Goal: Task Accomplishment & Management: Manage account settings

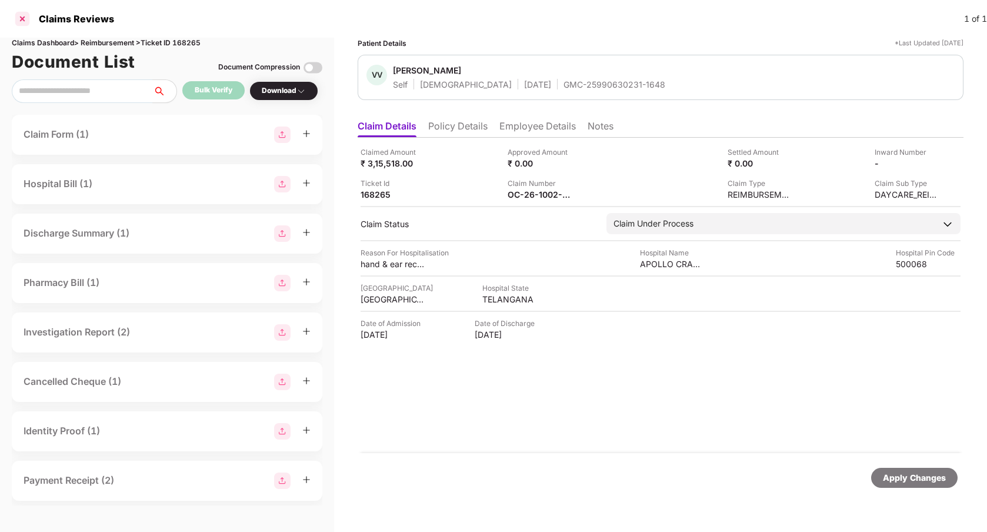
click at [20, 24] on div at bounding box center [22, 18] width 19 height 19
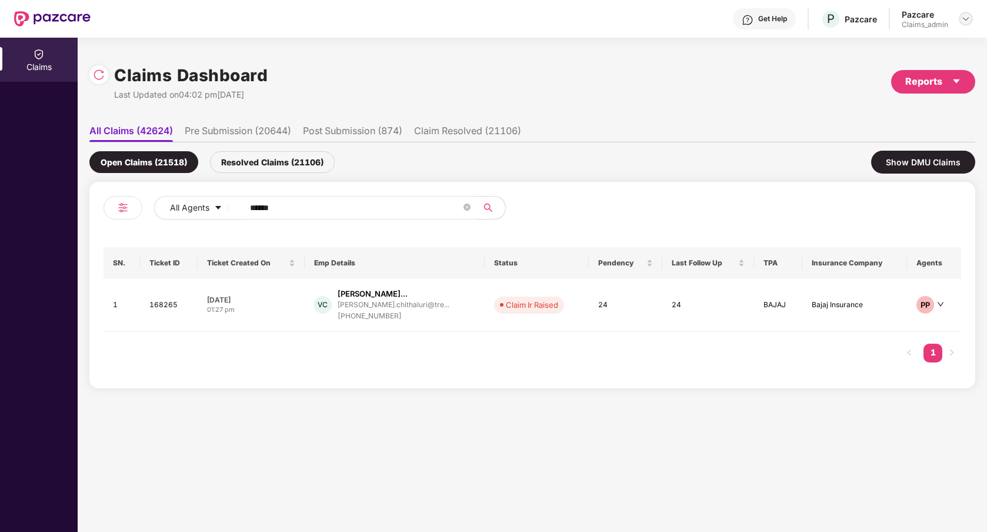
click at [961, 23] on div at bounding box center [966, 19] width 14 height 14
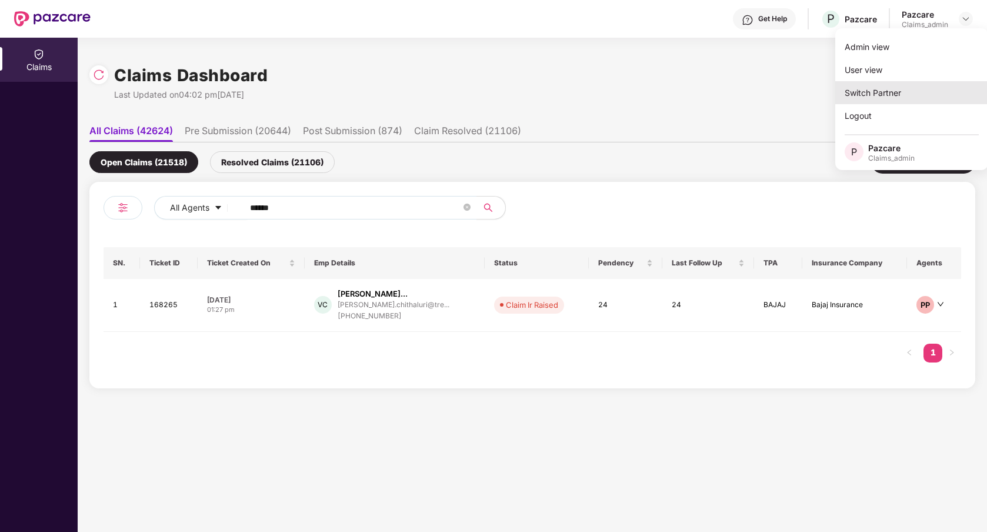
click at [886, 81] on div "Switch Partner" at bounding box center [912, 92] width 153 height 23
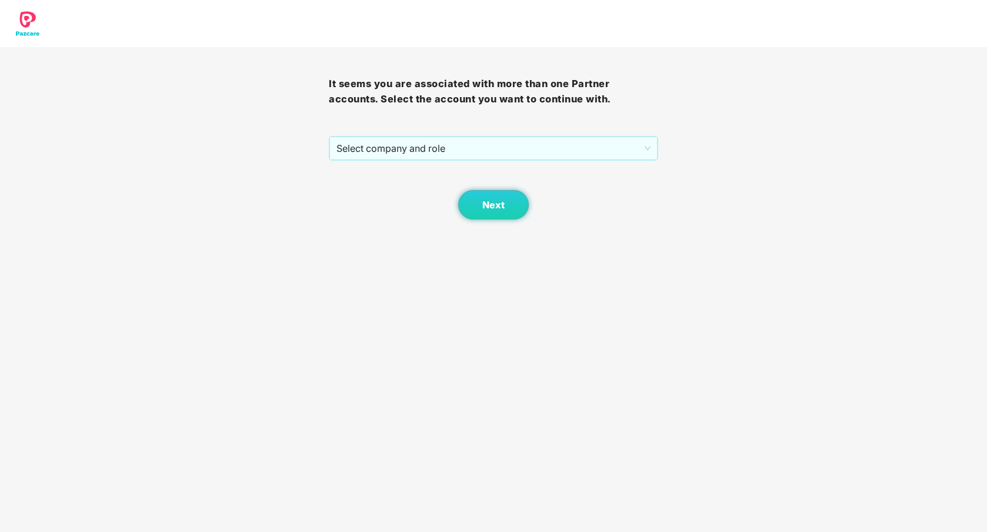
click at [767, 130] on div "It seems you are associated with more than one Partner accounts. Select the acc…" at bounding box center [493, 110] width 987 height 220
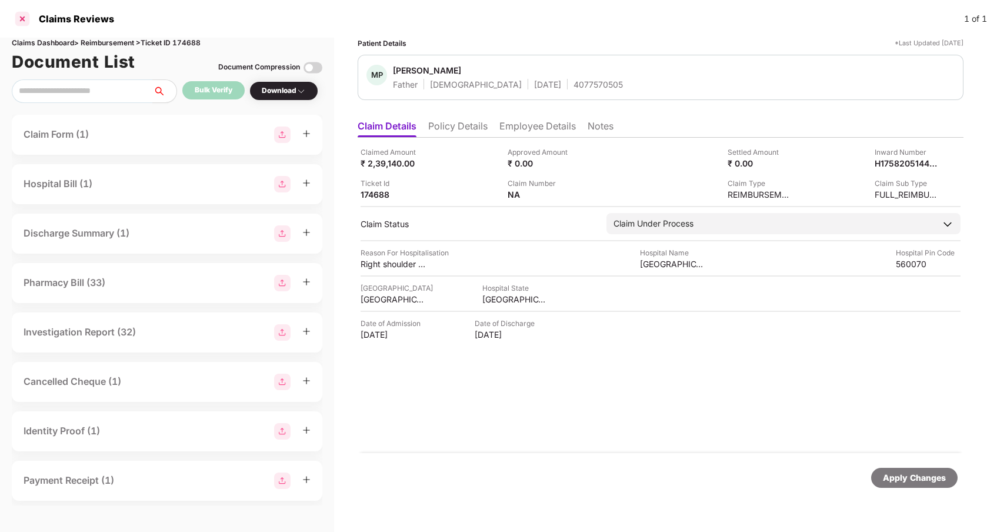
click at [22, 14] on div at bounding box center [22, 18] width 19 height 19
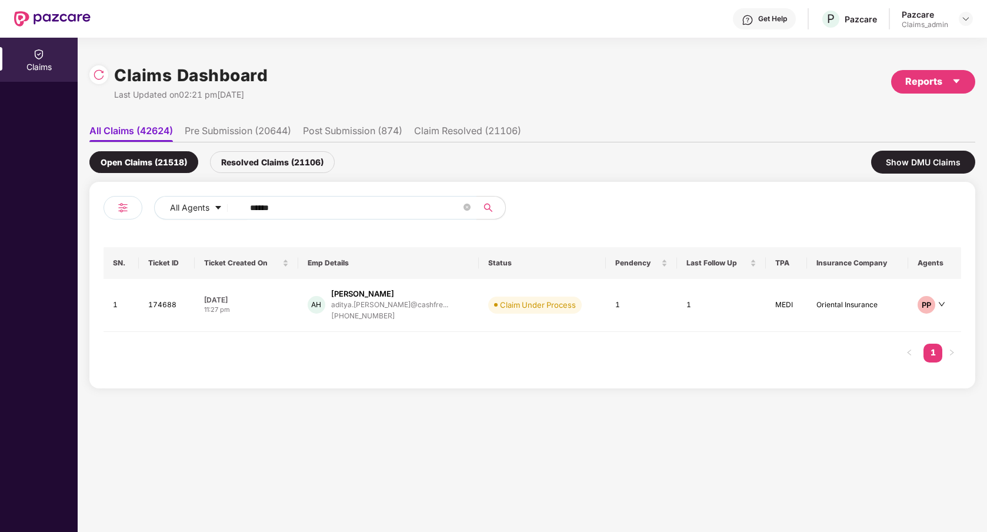
click at [586, 155] on div "Open Claims (21518) Resolved Claims (21106) Show DMU Claims" at bounding box center [532, 161] width 886 height 39
click at [468, 206] on icon "close-circle" at bounding box center [467, 207] width 7 height 7
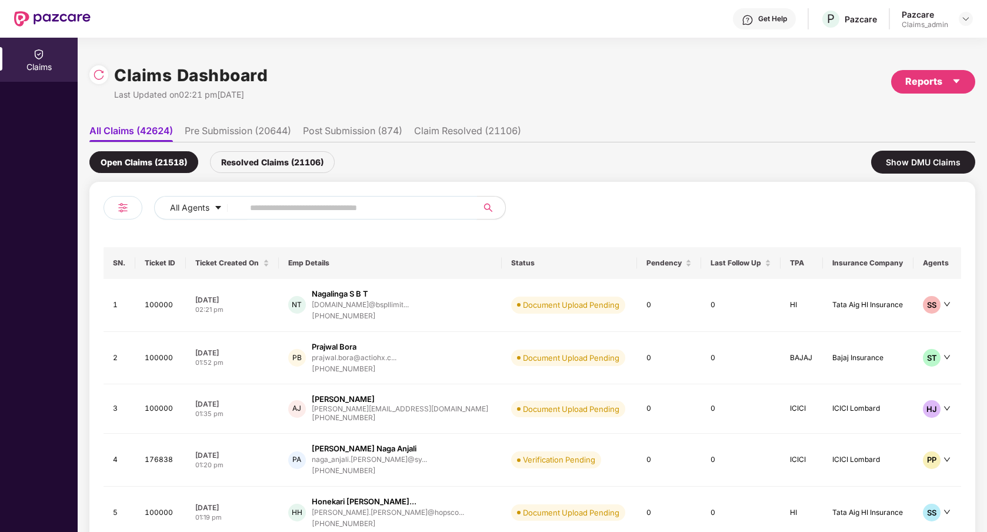
click at [325, 131] on li "Post Submission (874)" at bounding box center [352, 133] width 99 height 17
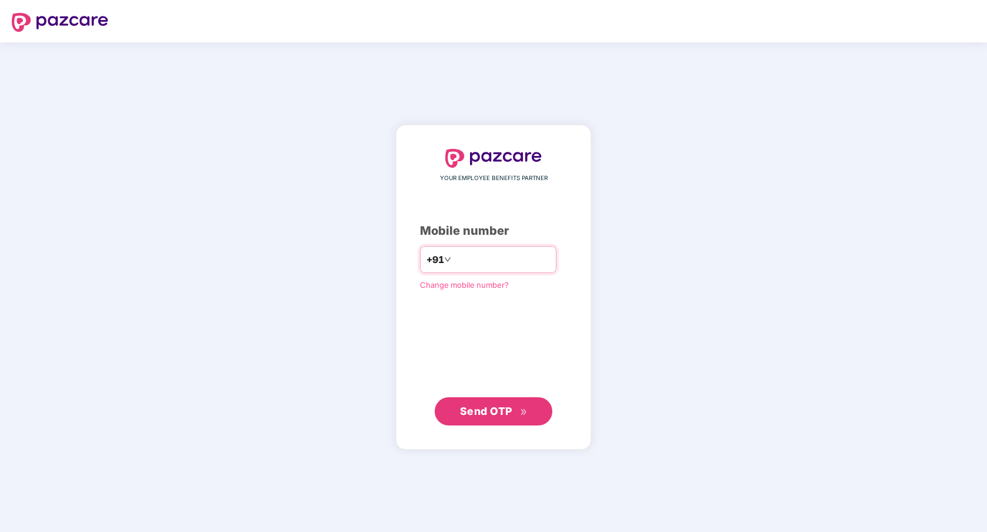
click at [458, 257] on input "number" at bounding box center [502, 259] width 97 height 19
type input "**********"
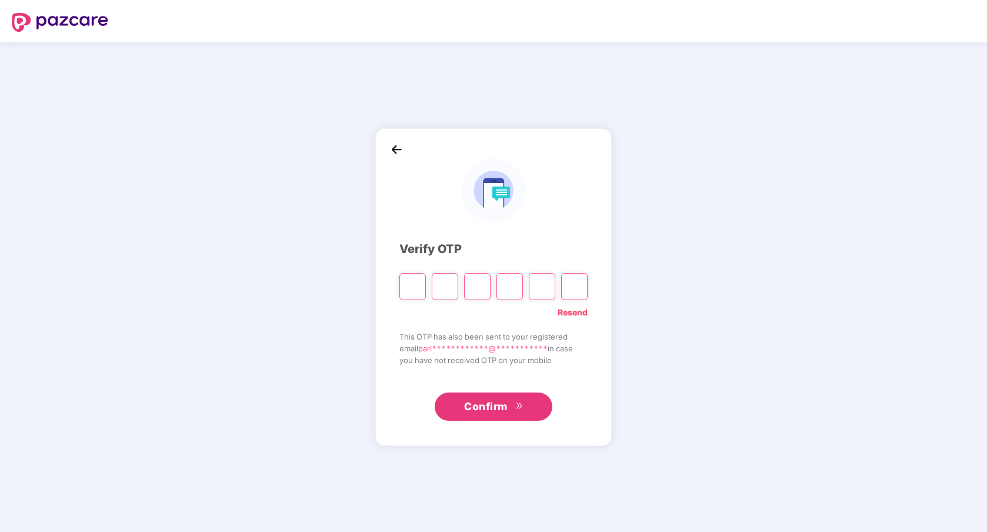
type input "*"
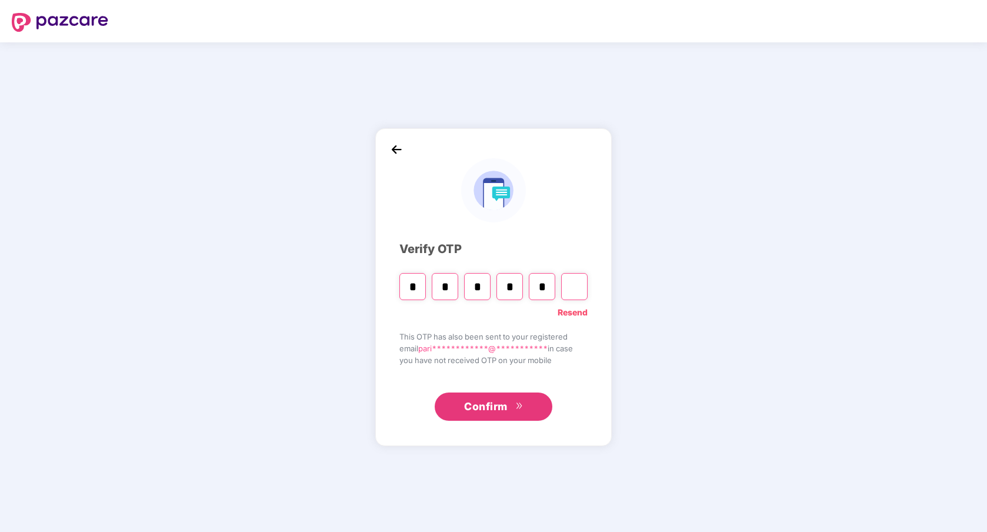
type input "*"
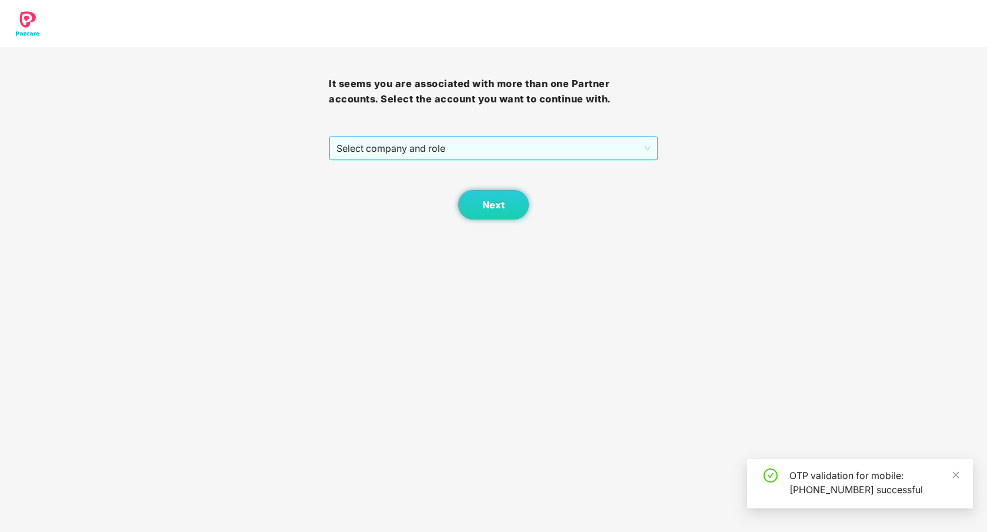
click at [398, 149] on span "Select company and role" at bounding box center [494, 148] width 314 height 22
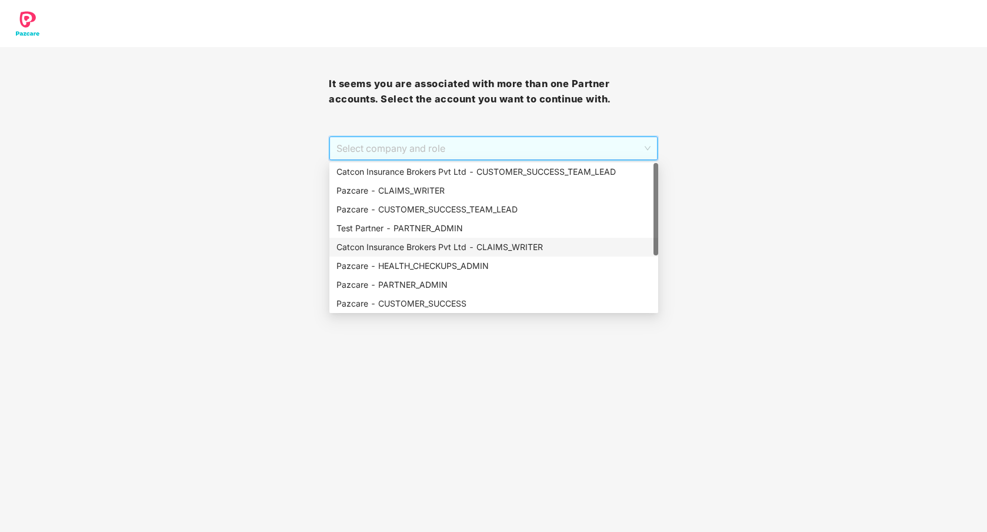
scroll to position [94, 0]
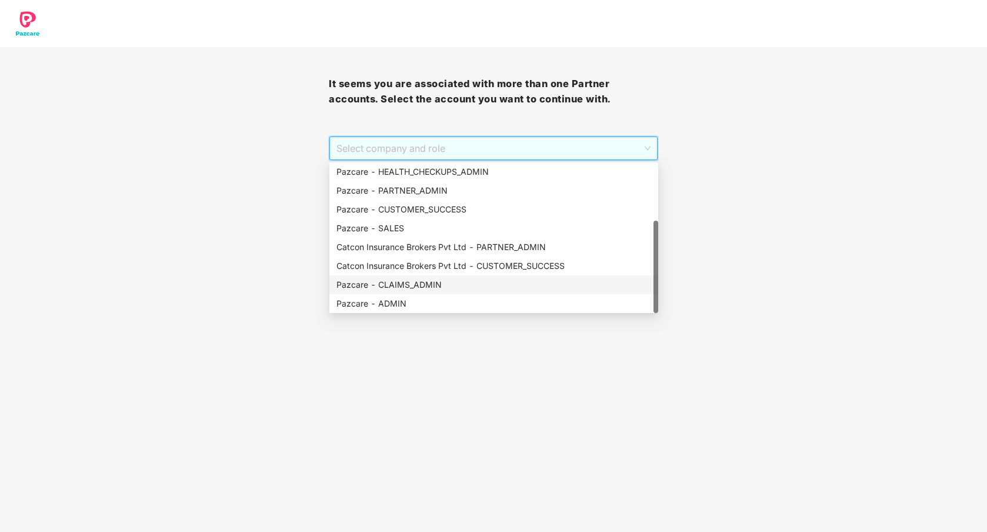
click at [415, 280] on div "Pazcare - CLAIMS_ADMIN" at bounding box center [494, 284] width 315 height 13
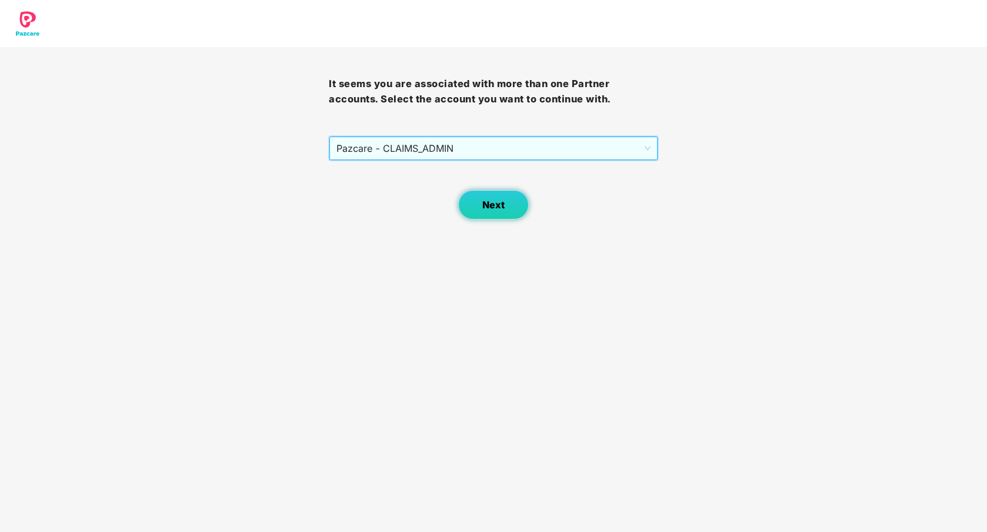
click at [491, 208] on span "Next" at bounding box center [494, 204] width 22 height 11
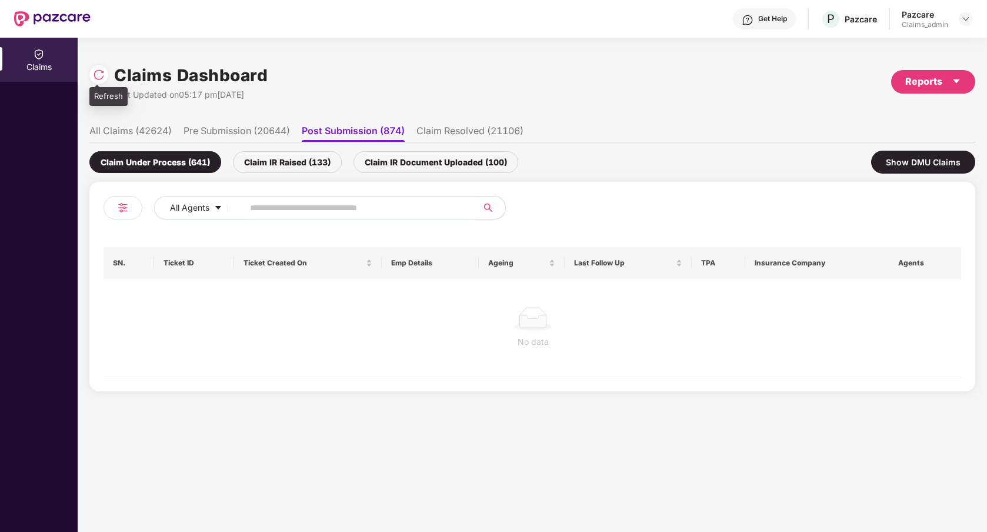
click at [103, 70] on img at bounding box center [99, 75] width 12 height 12
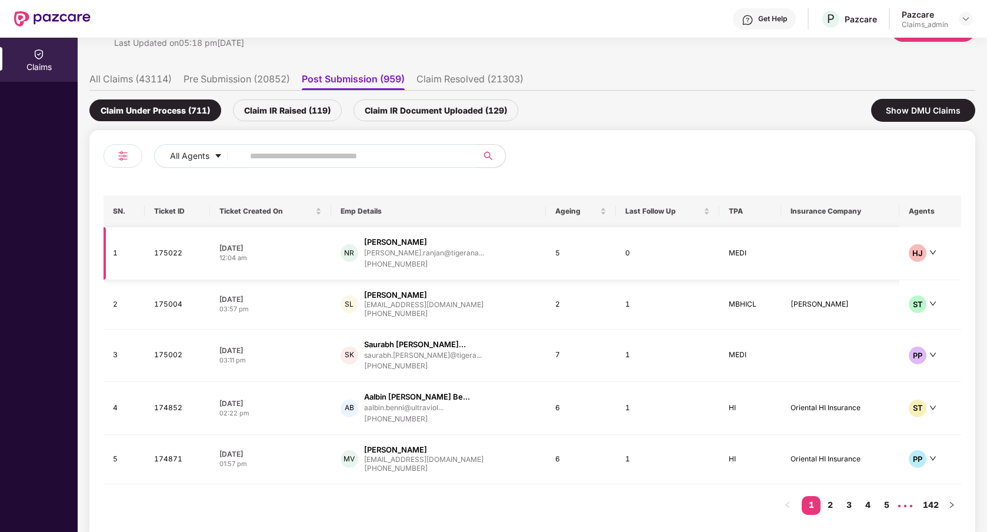
scroll to position [69, 0]
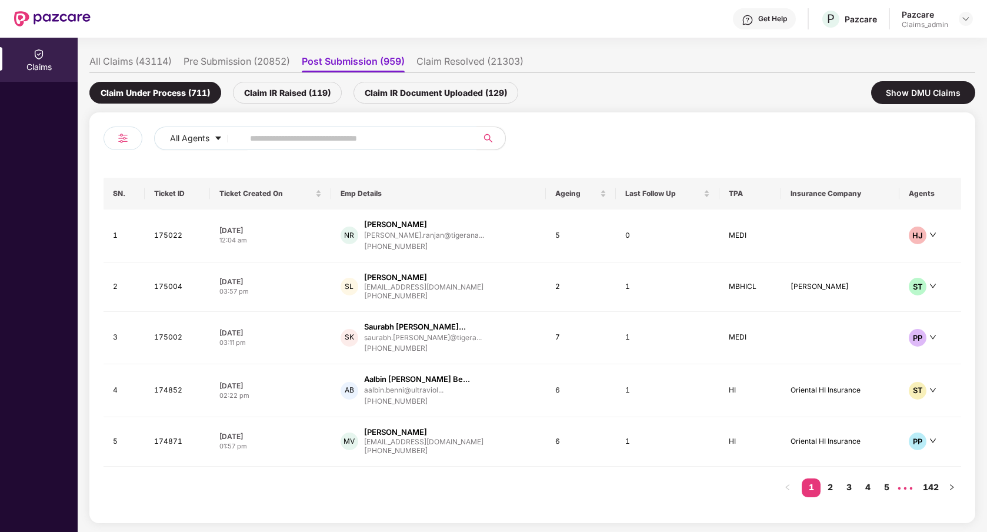
click at [314, 92] on div "Claim IR Raised (119)" at bounding box center [287, 93] width 109 height 22
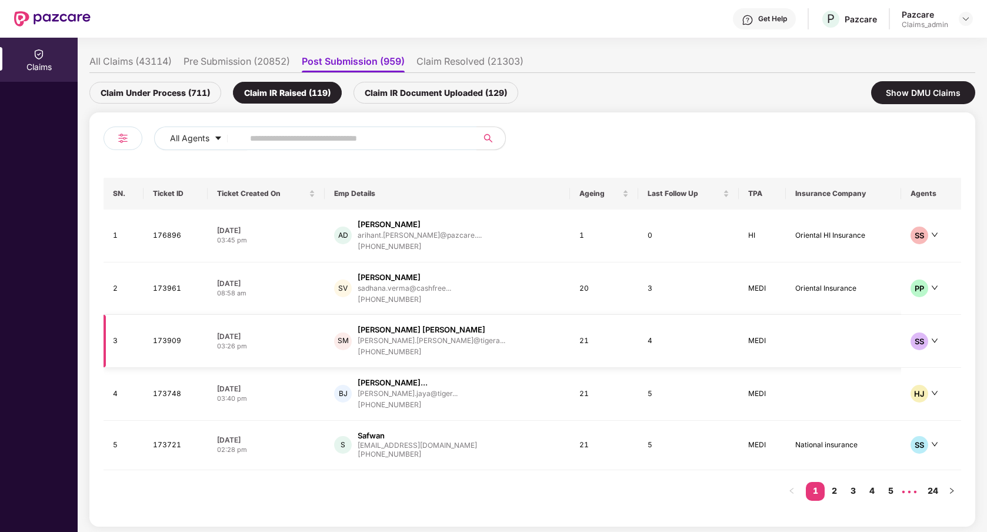
scroll to position [72, 0]
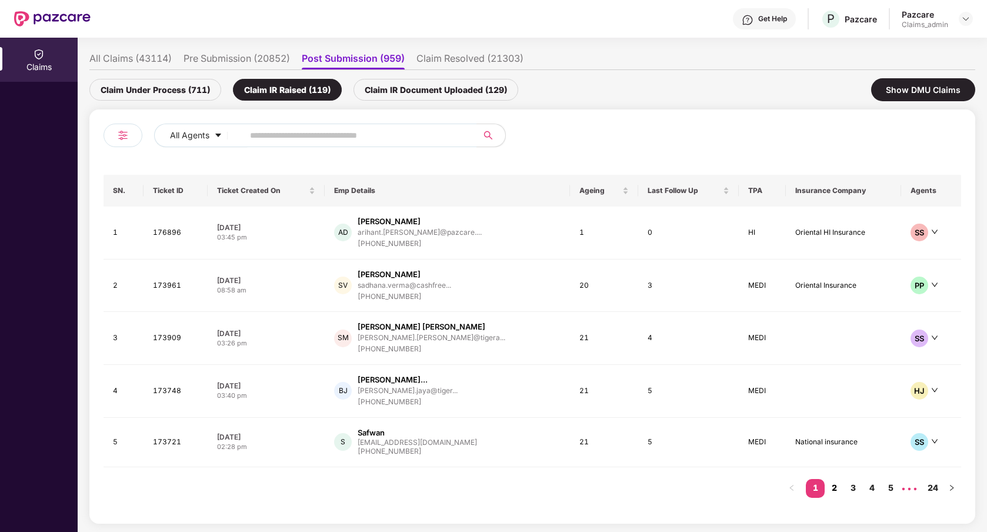
click at [836, 487] on link "2" at bounding box center [834, 488] width 19 height 18
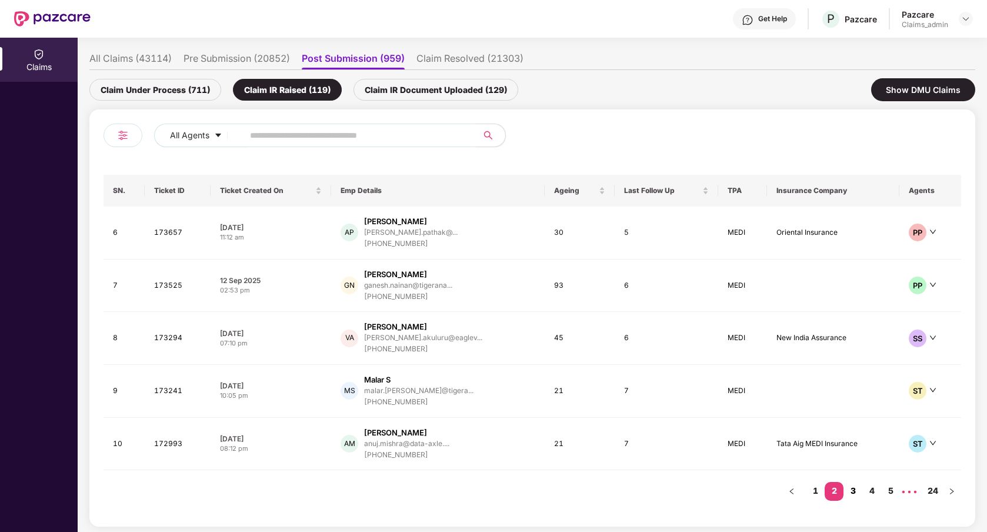
click at [852, 491] on link "3" at bounding box center [853, 491] width 19 height 18
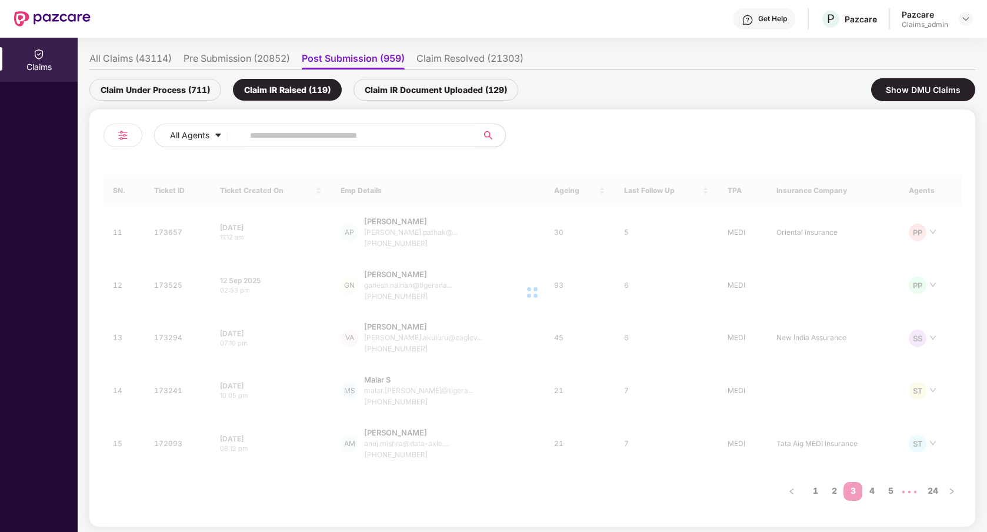
scroll to position [66, 0]
